Goal: Task Accomplishment & Management: Manage account settings

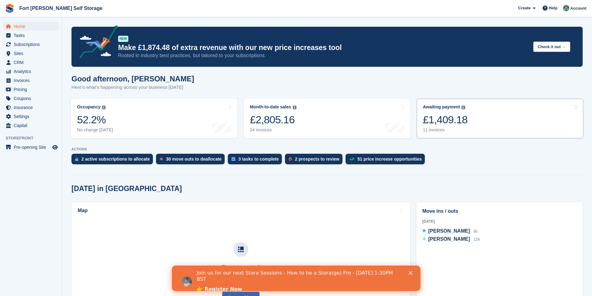
click at [466, 122] on link "Awaiting payment The total outstanding balance on all open invoices. £1,409.18 …" at bounding box center [500, 118] width 167 height 39
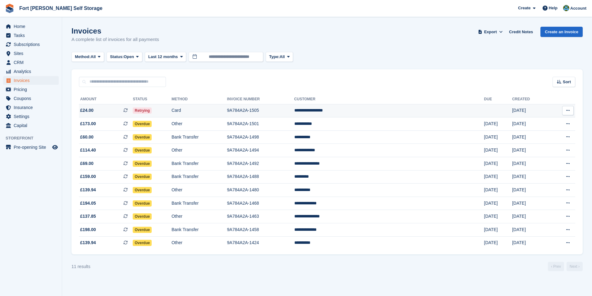
click at [152, 111] on span "Retrying" at bounding box center [142, 111] width 19 height 6
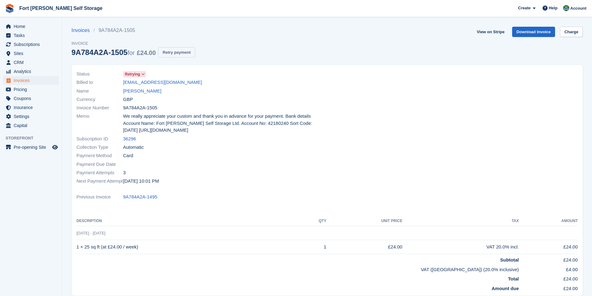
click at [173, 53] on button "Retry payment" at bounding box center [176, 52] width 37 height 10
click at [34, 24] on span "Home" at bounding box center [32, 26] width 37 height 9
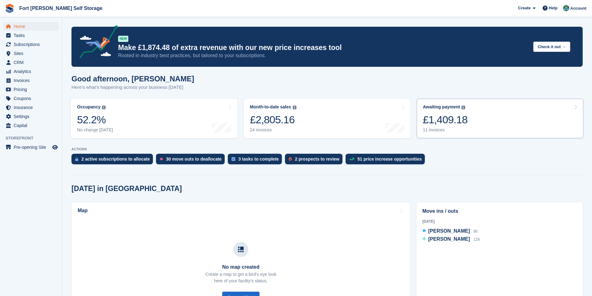
click at [524, 123] on link "Awaiting payment The total outstanding balance on all open invoices. £1,409.18 …" at bounding box center [500, 118] width 167 height 39
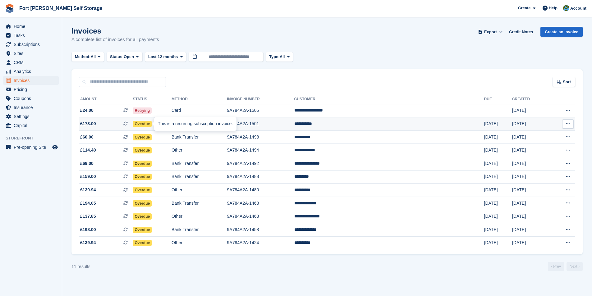
click at [154, 123] on div at bounding box center [156, 124] width 5 height 5
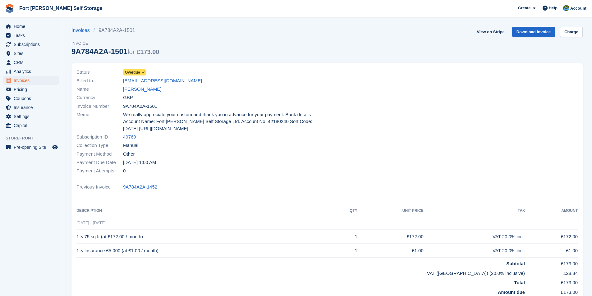
click at [144, 72] on icon at bounding box center [142, 73] width 3 height 4
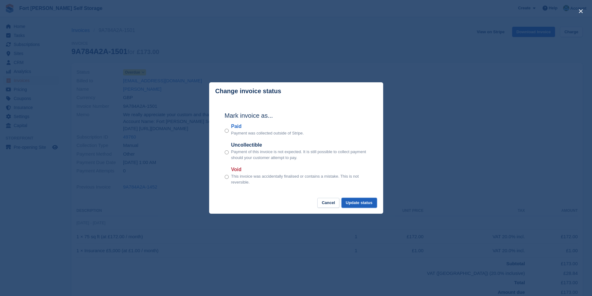
click at [366, 203] on button "Update status" at bounding box center [359, 203] width 35 height 10
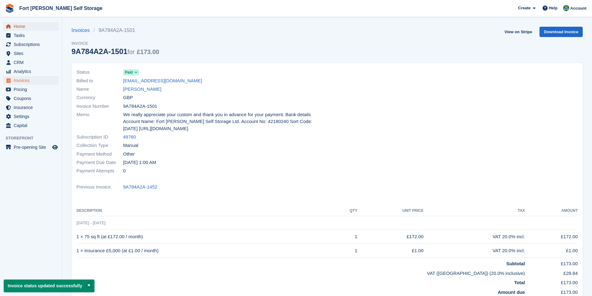
click at [20, 28] on span "Home" at bounding box center [32, 26] width 37 height 9
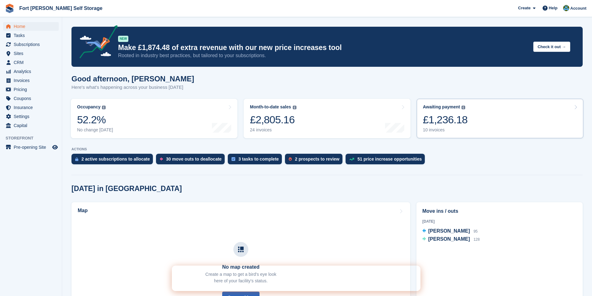
click at [461, 124] on div "£1,236.18" at bounding box center [445, 119] width 45 height 13
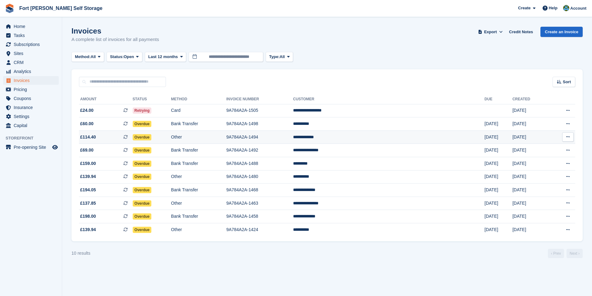
click at [152, 136] on span "Overdue" at bounding box center [142, 137] width 19 height 6
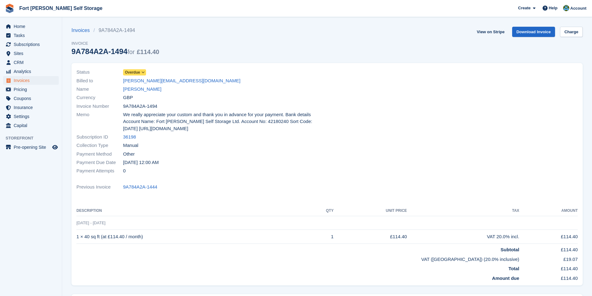
click at [143, 71] on icon at bounding box center [142, 73] width 3 height 4
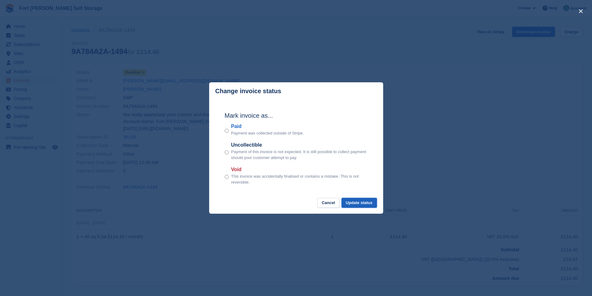
click at [367, 200] on button "Update status" at bounding box center [359, 203] width 35 height 10
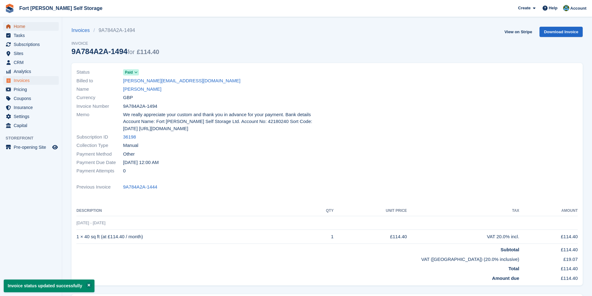
click at [19, 27] on span "Home" at bounding box center [32, 26] width 37 height 9
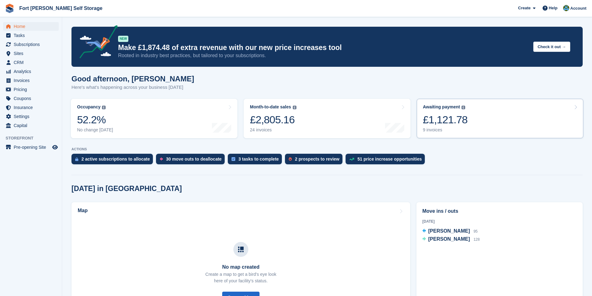
click at [518, 111] on link "Awaiting payment The total outstanding balance on all open invoices. £1,121.78 …" at bounding box center [500, 118] width 167 height 39
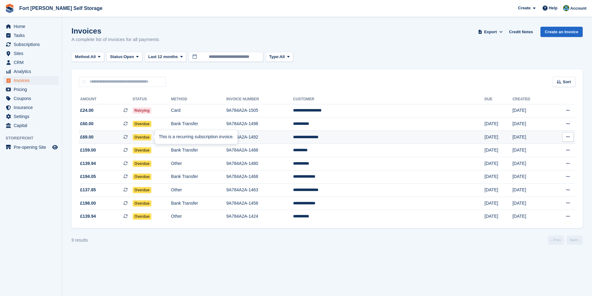
click at [155, 138] on div at bounding box center [157, 137] width 5 height 5
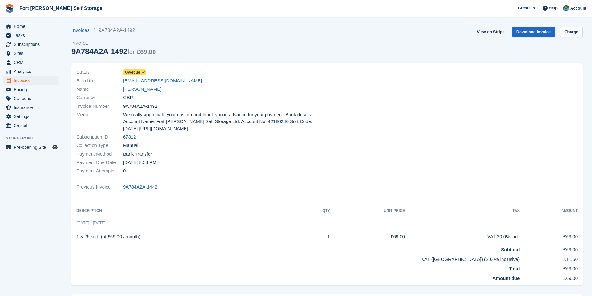
click at [137, 72] on span "Overdue" at bounding box center [132, 73] width 15 height 6
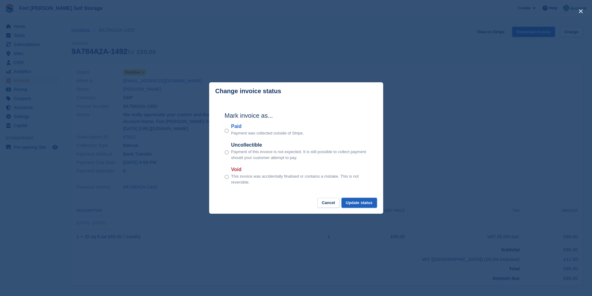
click at [375, 201] on button "Update status" at bounding box center [359, 203] width 35 height 10
